Goal: Task Accomplishment & Management: Complete application form

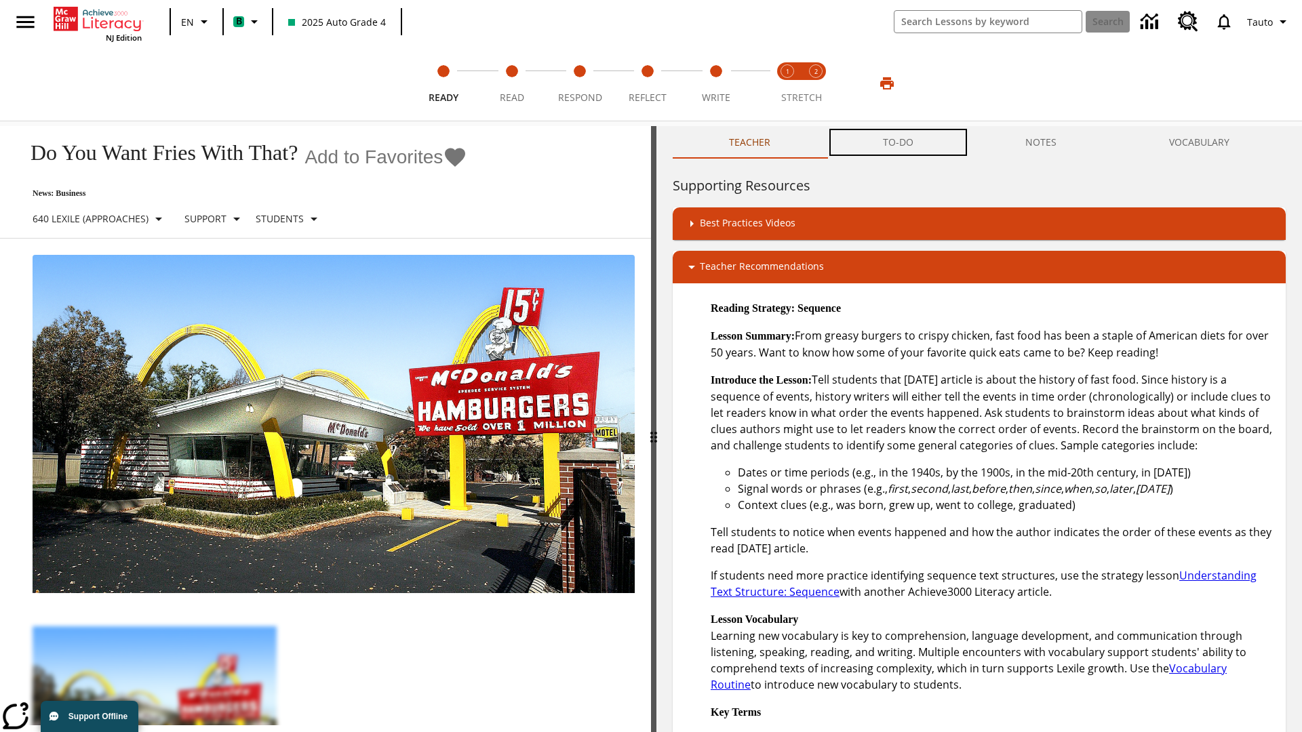
click at [898, 142] on button "TO-DO" at bounding box center [898, 142] width 143 height 33
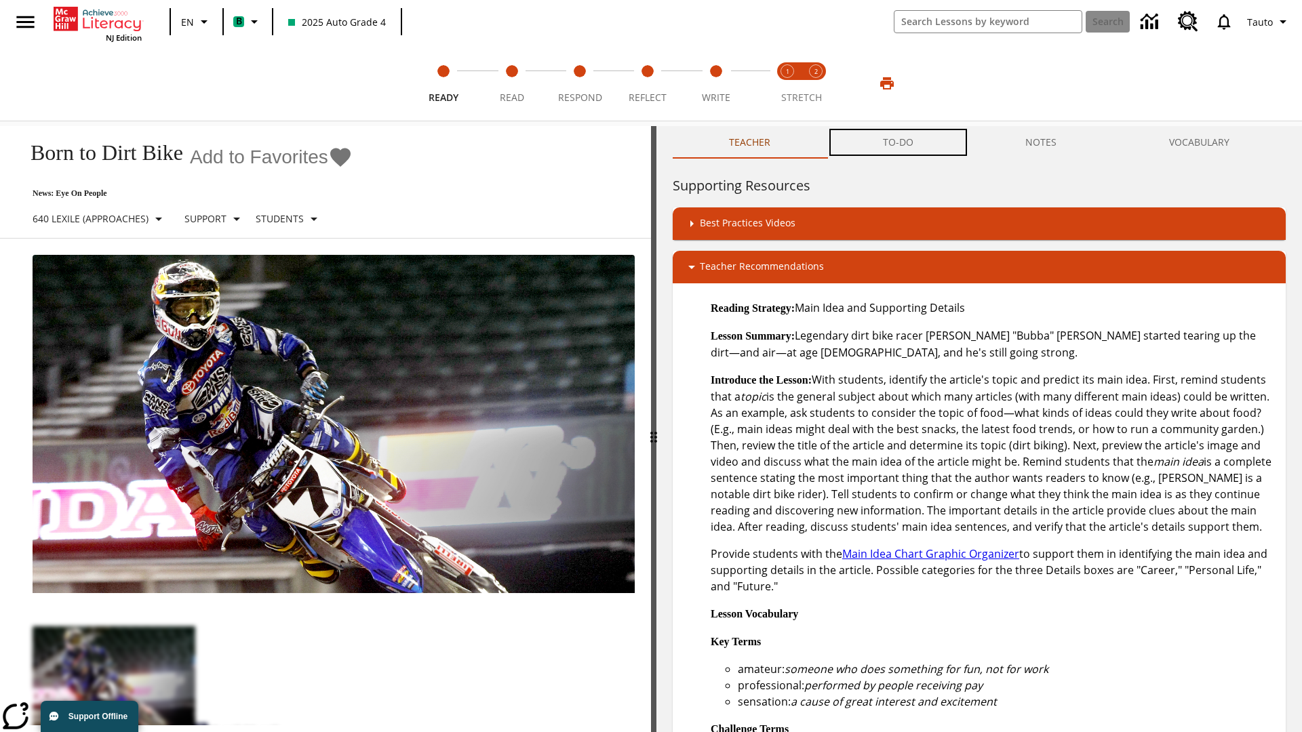
click at [898, 142] on button "TO-DO" at bounding box center [898, 142] width 143 height 33
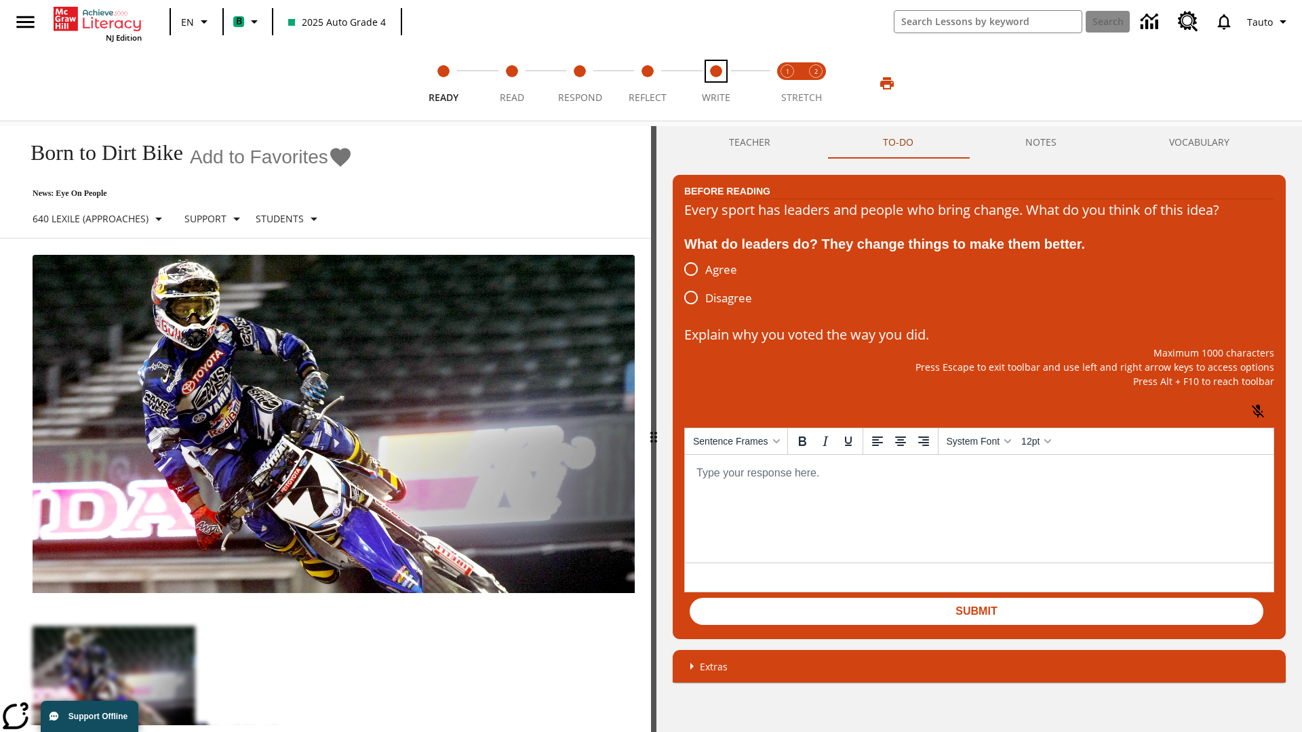
click at [715, 83] on span "Write" at bounding box center [716, 92] width 28 height 24
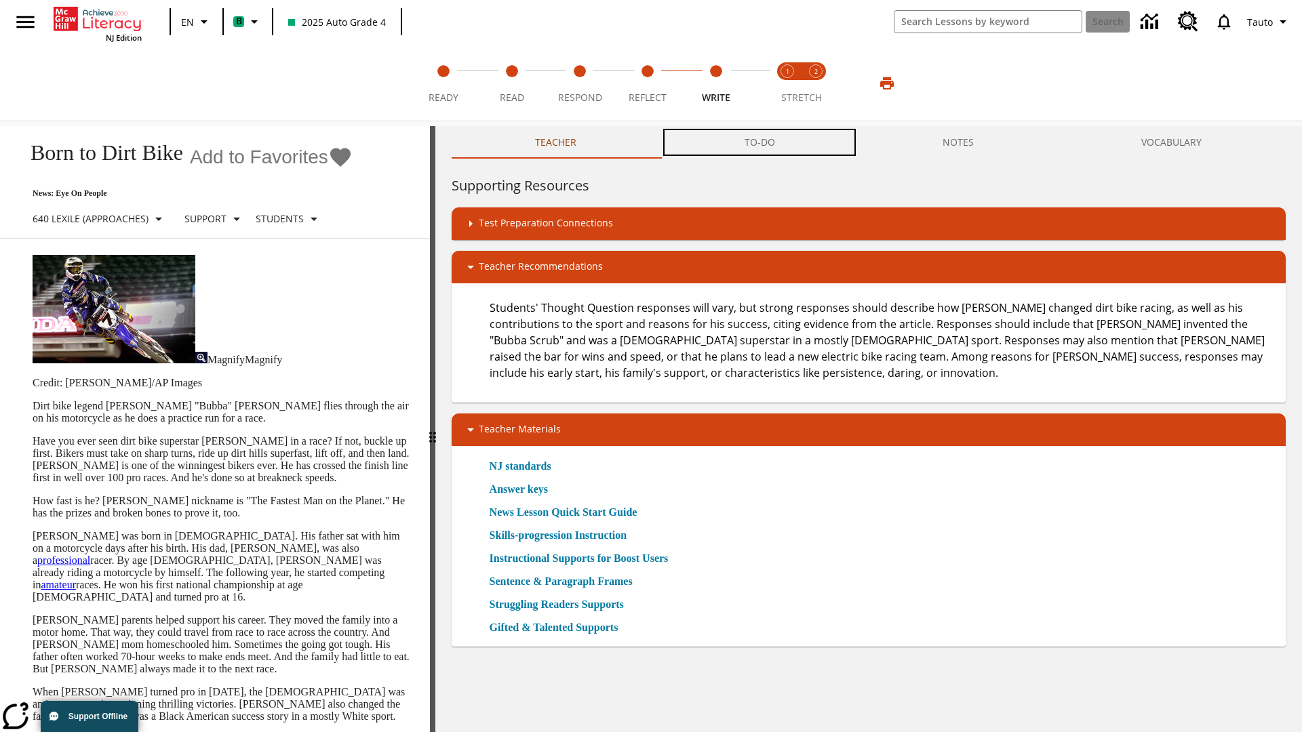
scroll to position [1, 0]
click at [760, 142] on button "TO-DO" at bounding box center [759, 142] width 198 height 33
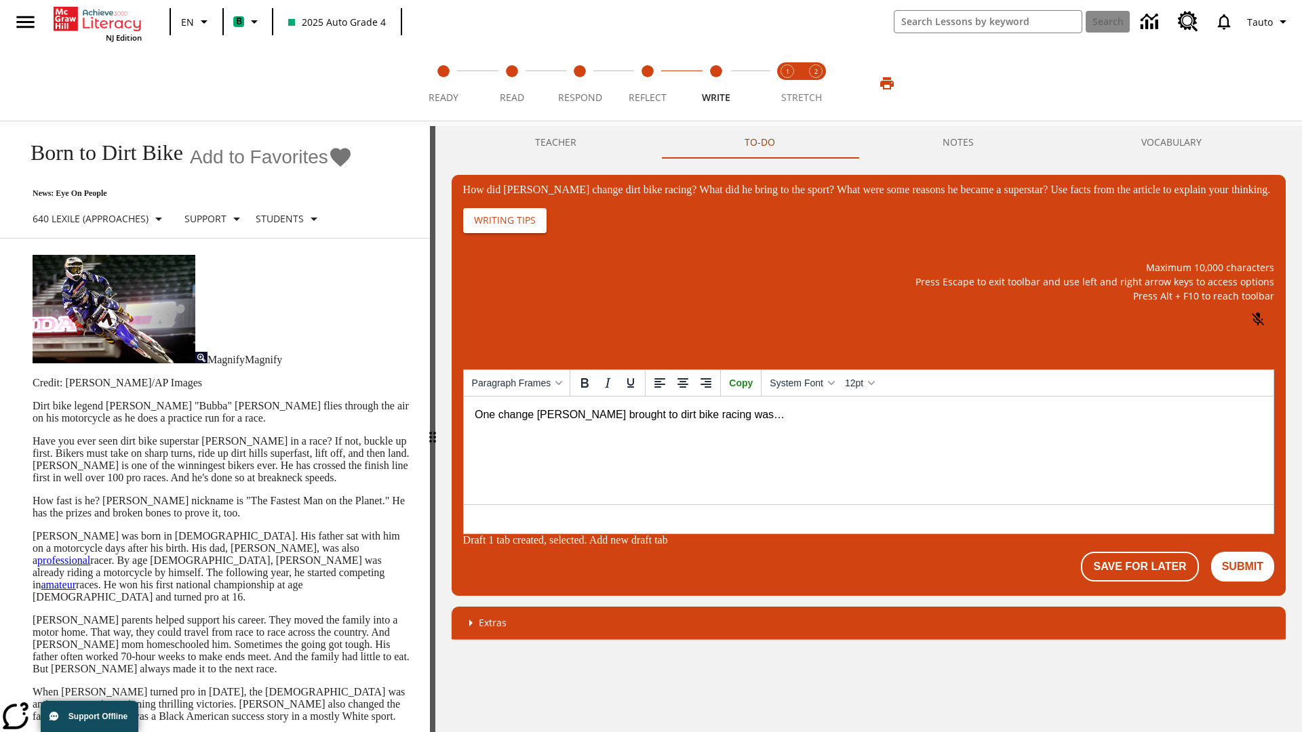
scroll to position [0, 0]
click at [1142, 568] on button "Save For Later" at bounding box center [1139, 567] width 117 height 30
